Goal: Transaction & Acquisition: Download file/media

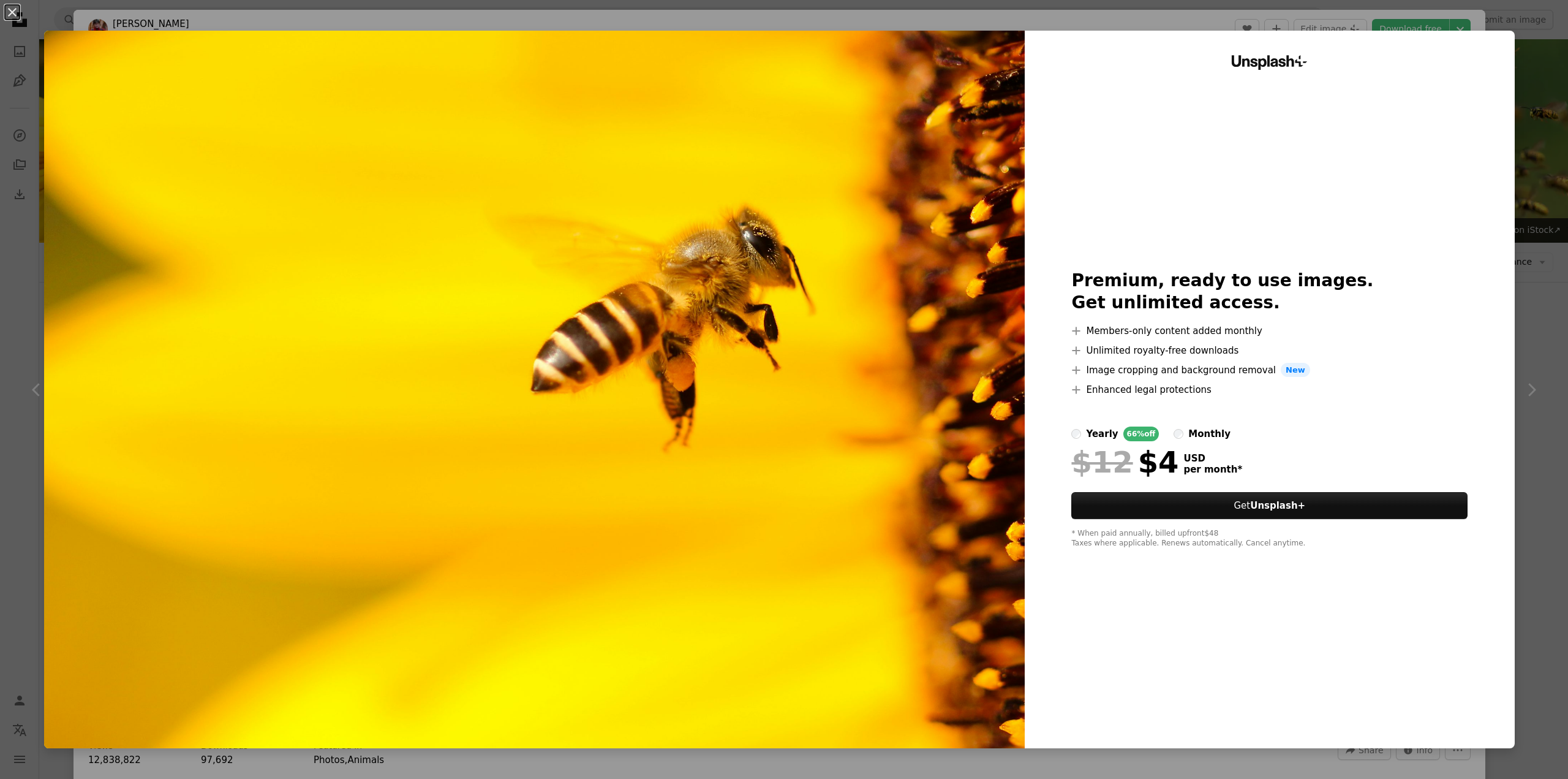
scroll to position [2002, 0]
click at [1222, 28] on div "An X shape Unsplash+ Premium, ready to use images. Get unlimited access. A plus…" at bounding box center [784, 390] width 1568 height 779
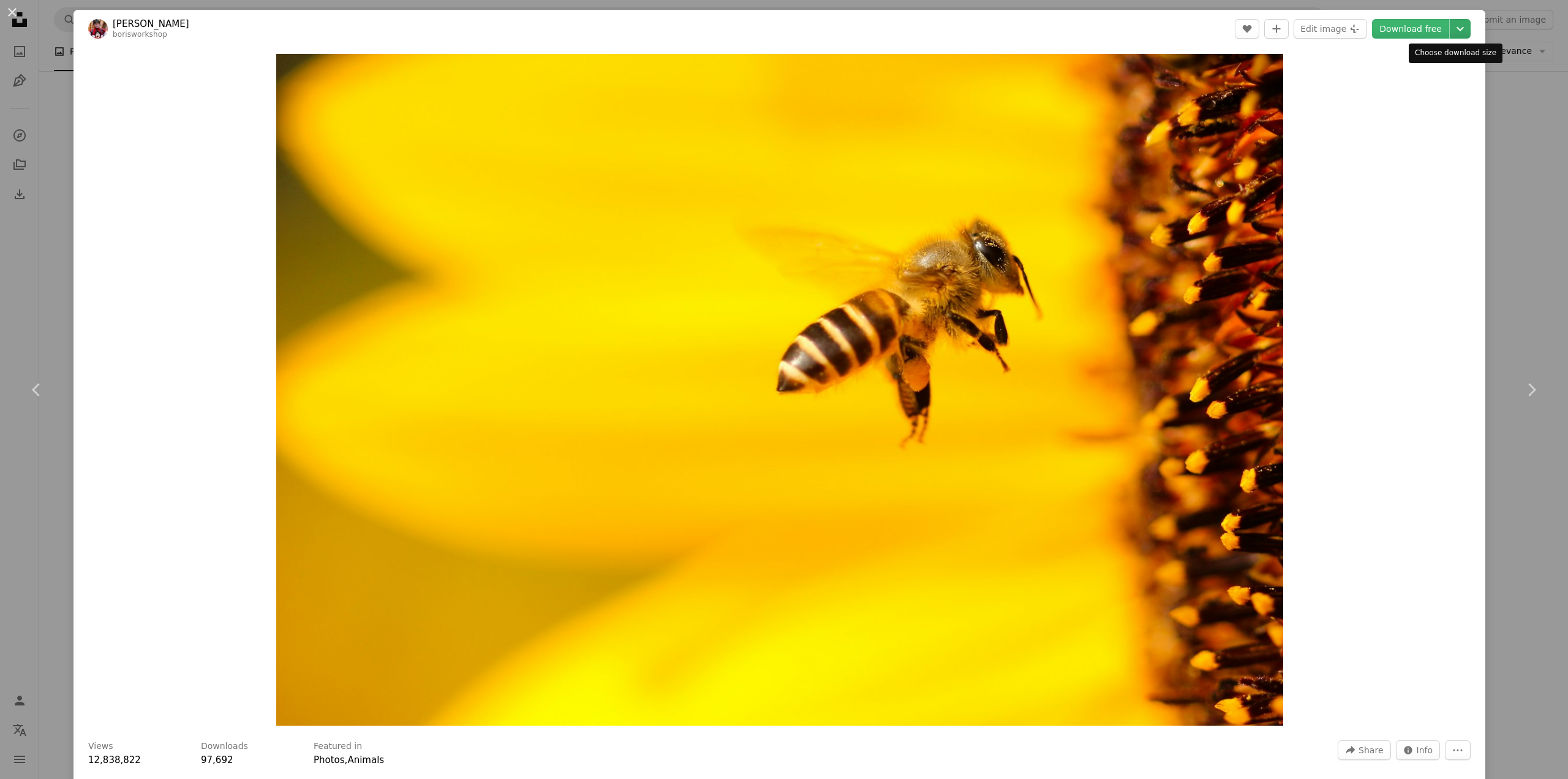
click at [1450, 28] on icon "Chevron down" at bounding box center [1460, 28] width 20 height 15
click at [1375, 142] on link "Original Size ( 3615 x 2410 )" at bounding box center [1408, 136] width 127 height 22
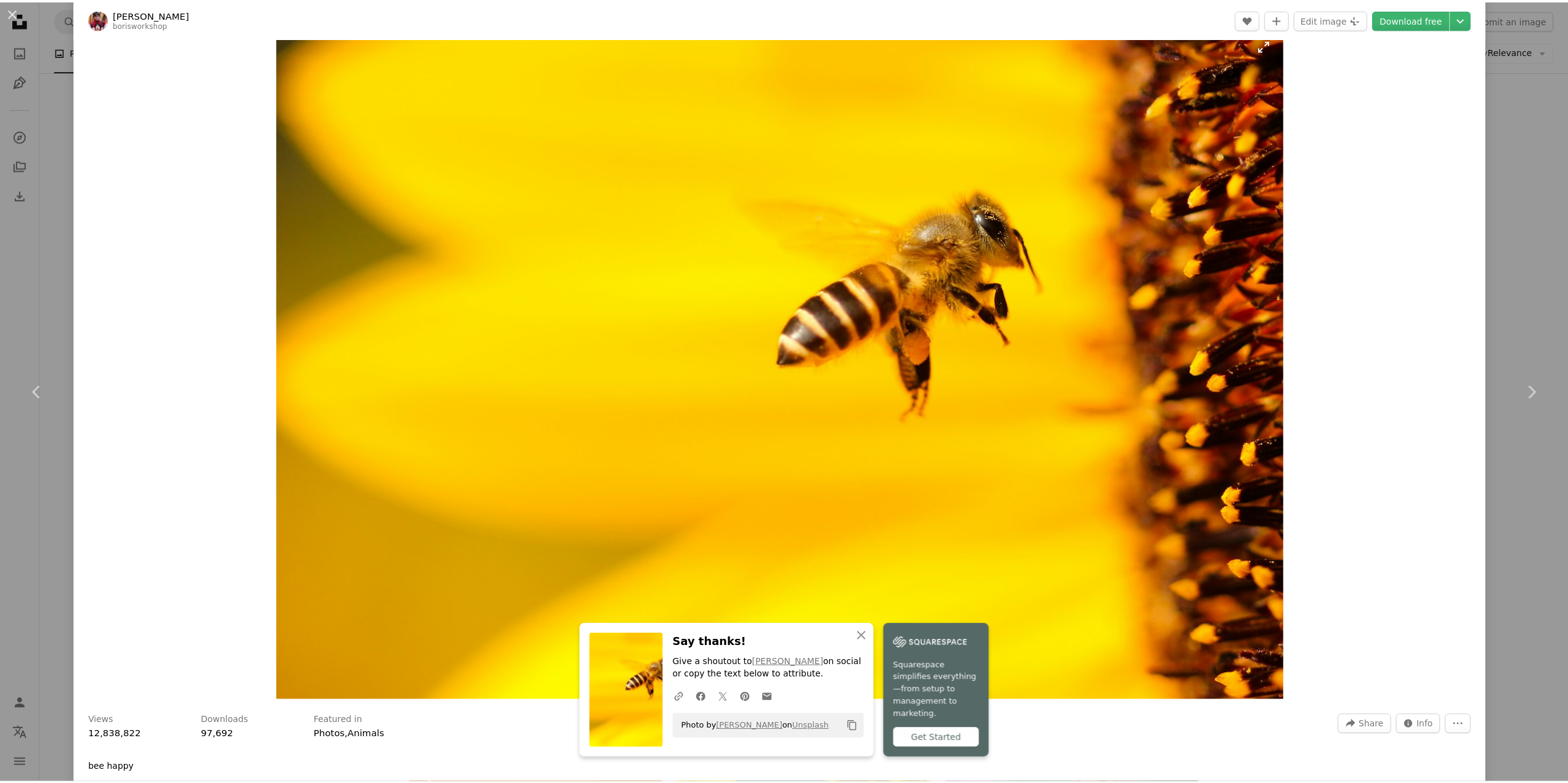
scroll to position [288, 0]
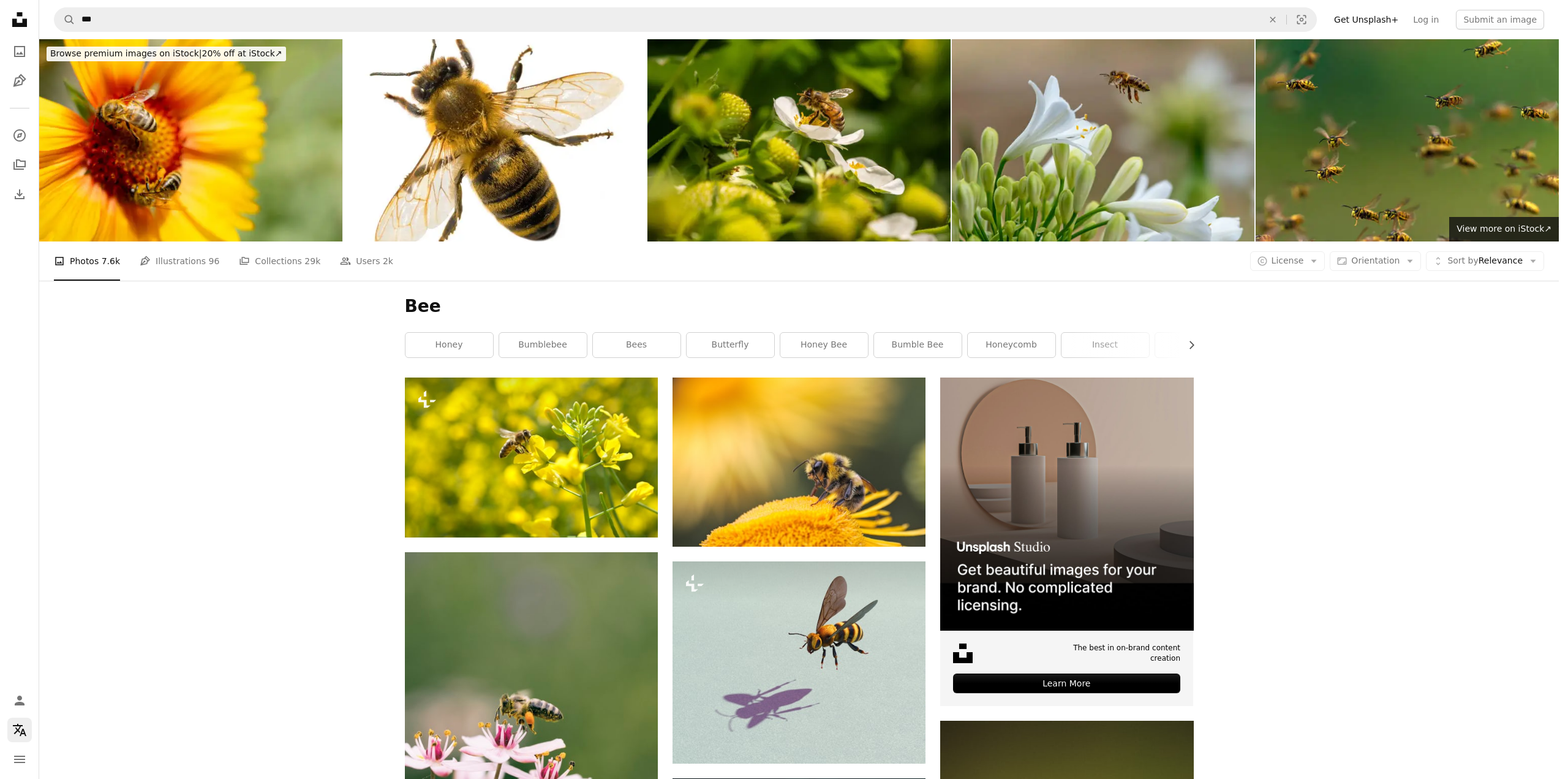
scroll to position [3676, 0]
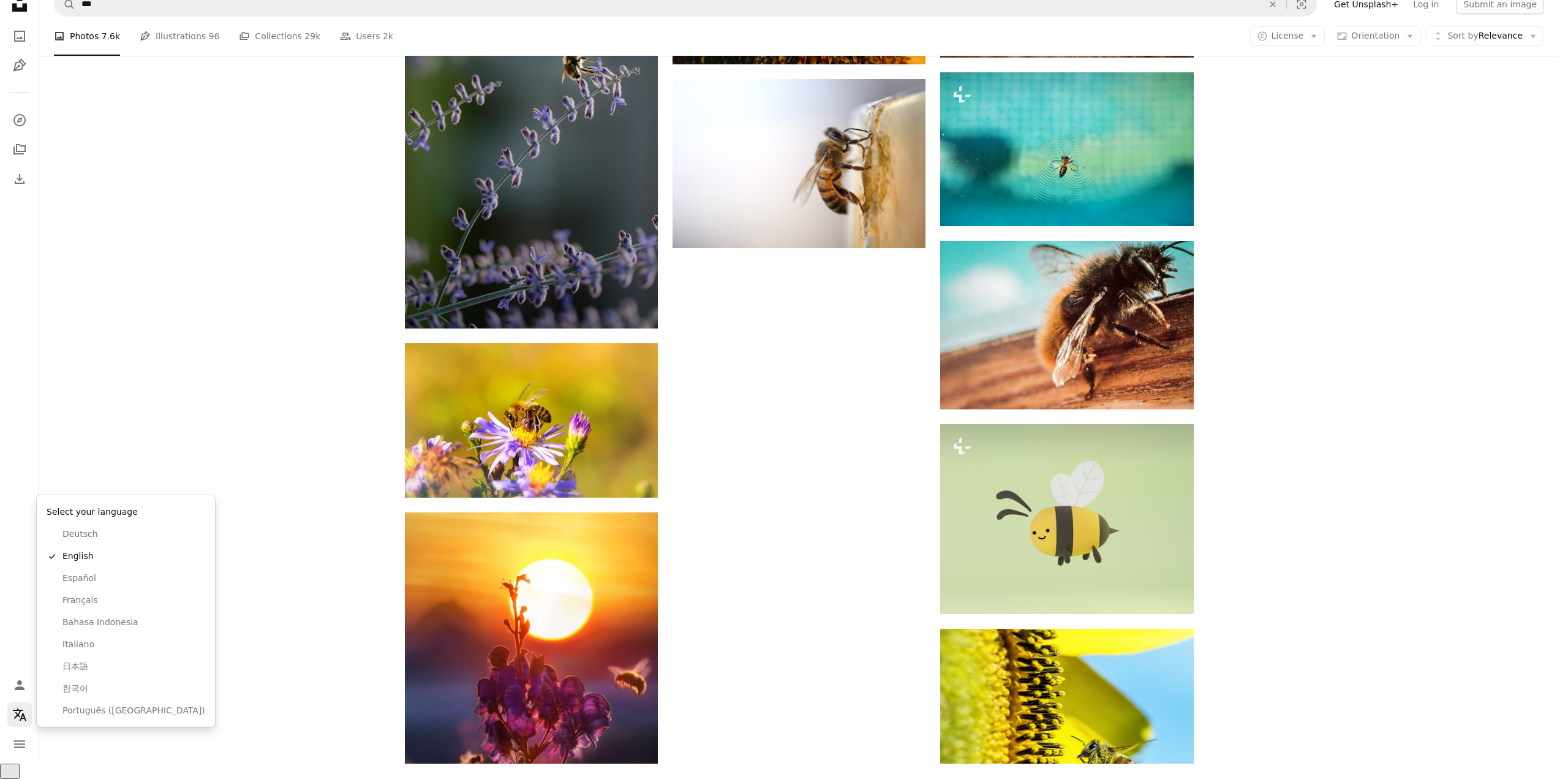
click at [16, 722] on icon "Localization icon" at bounding box center [19, 714] width 15 height 15
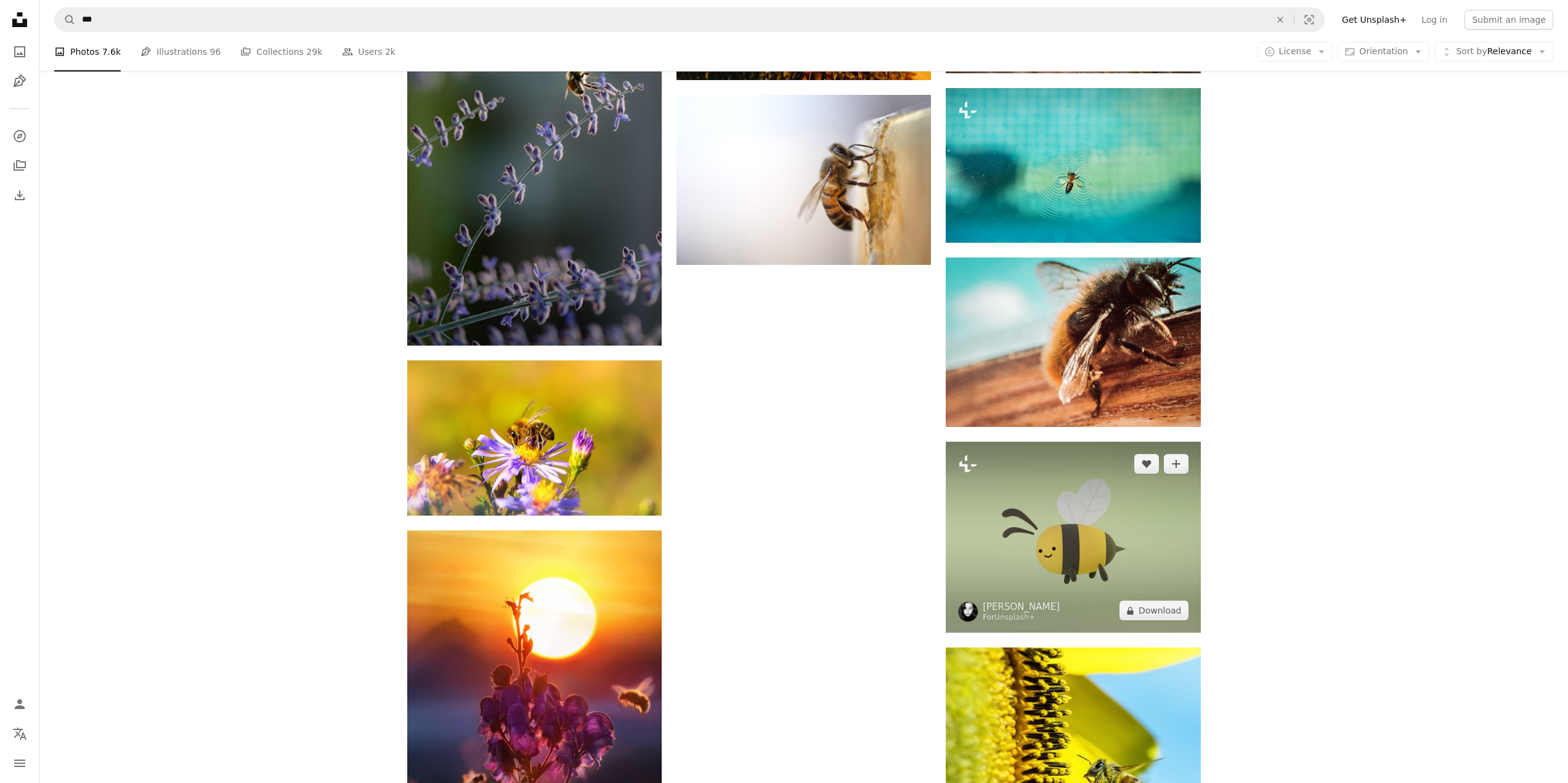
click at [1078, 538] on img at bounding box center [1073, 537] width 255 height 191
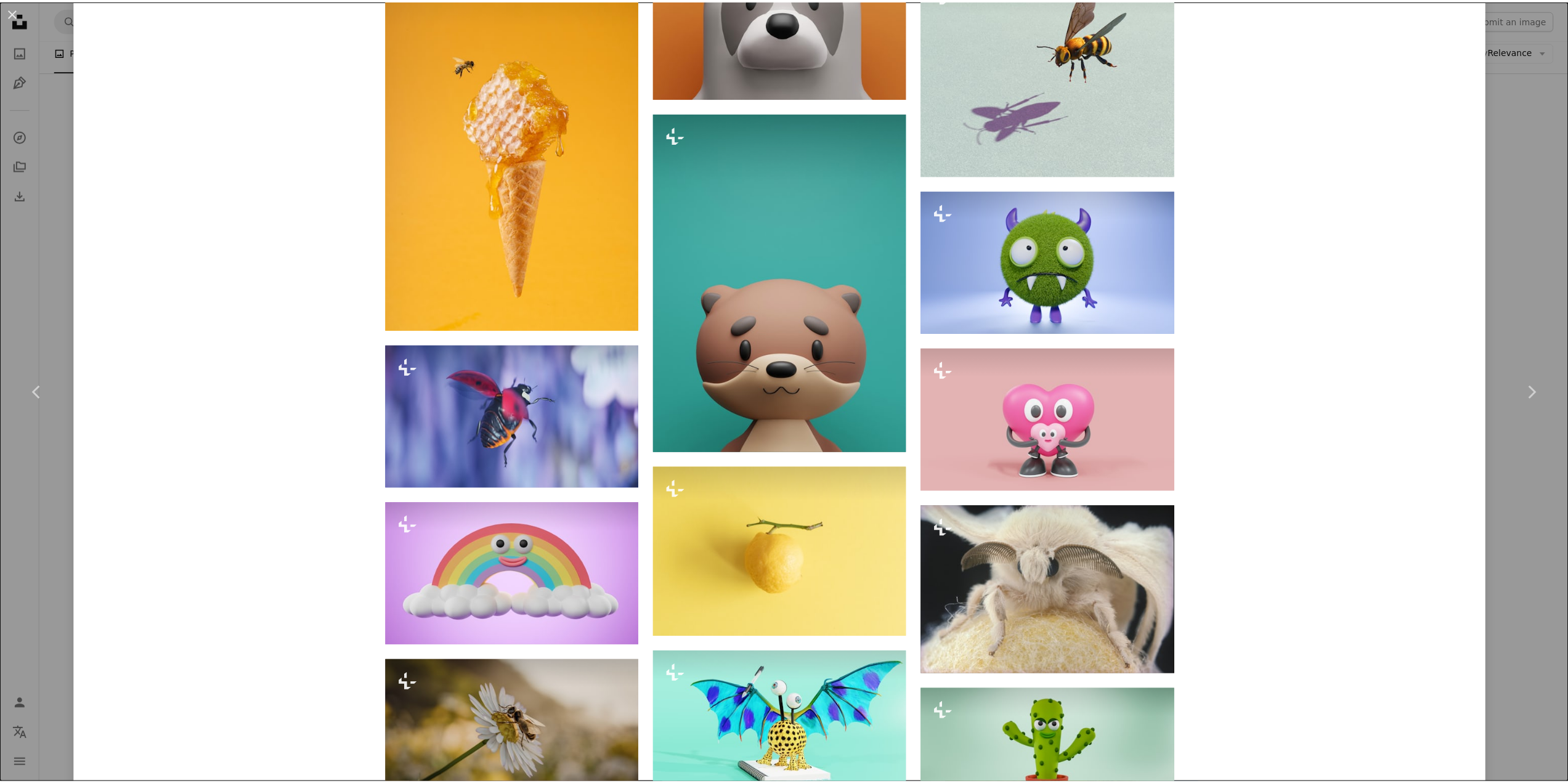
scroll to position [3326, 0]
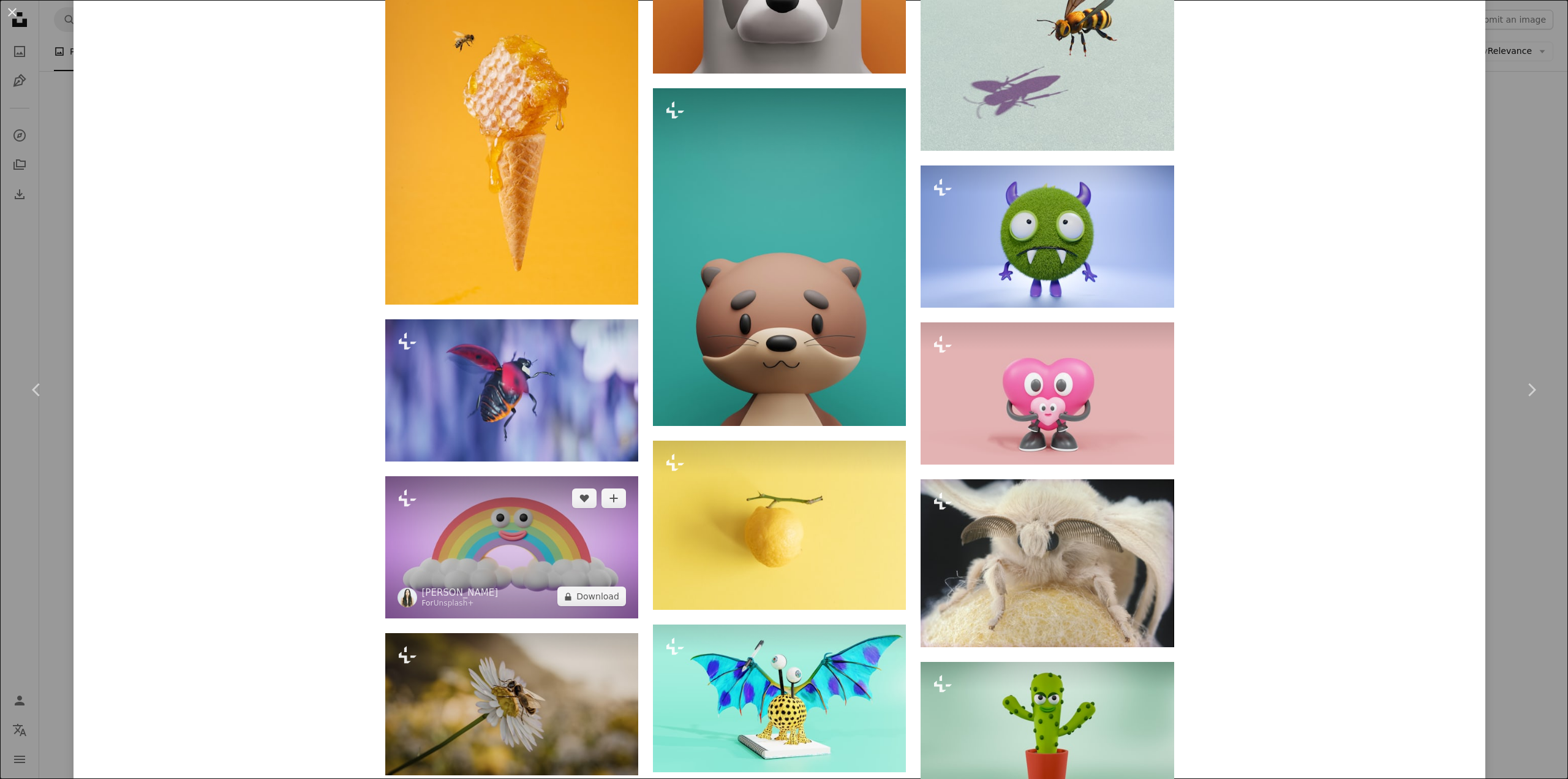
drag, startPoint x: 363, startPoint y: 576, endPoint x: 403, endPoint y: 554, distance: 45.7
